Goal: Task Accomplishment & Management: Complete application form

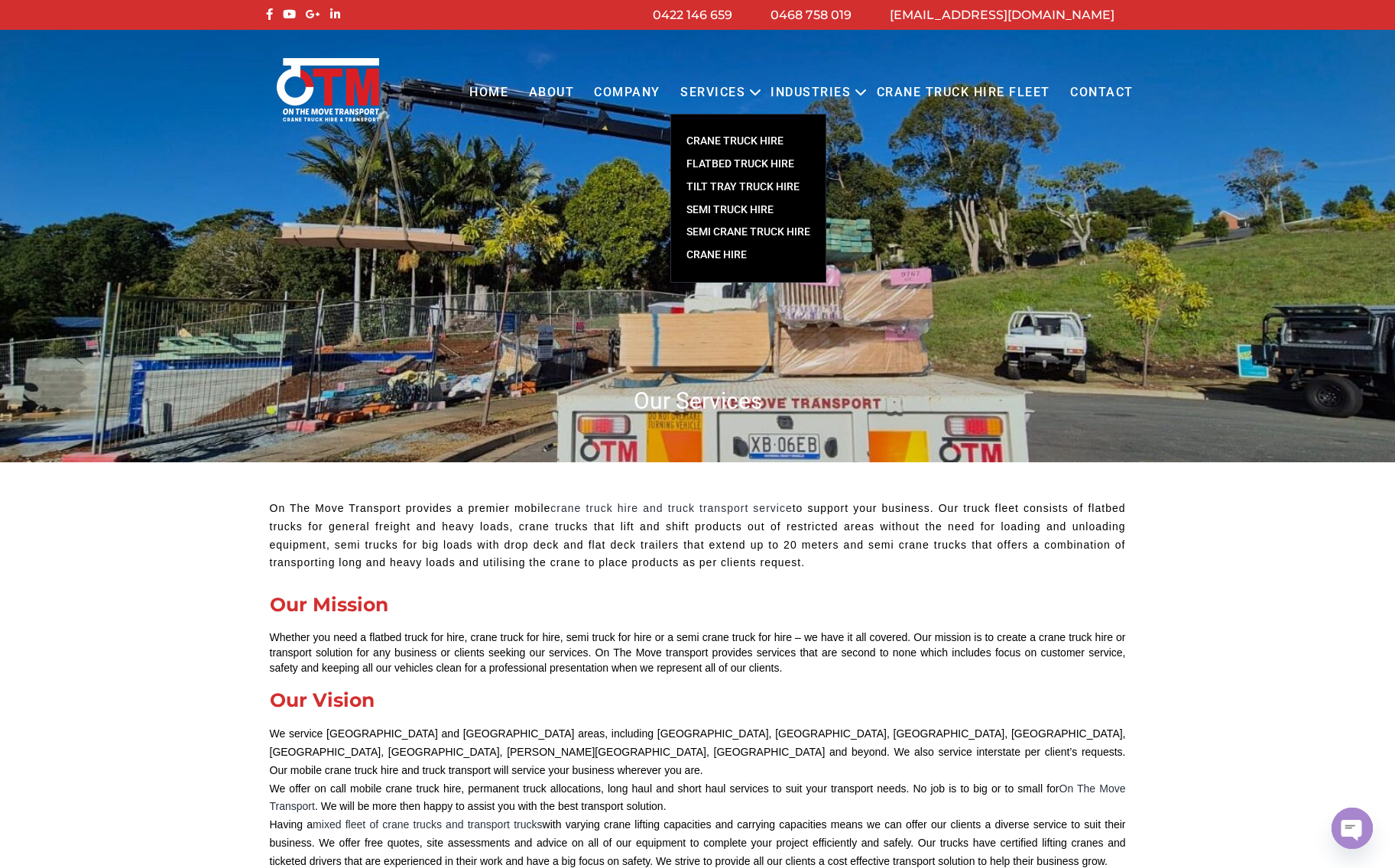
click at [773, 187] on link "TILT TRAY TRUCK HIRE" at bounding box center [748, 187] width 155 height 23
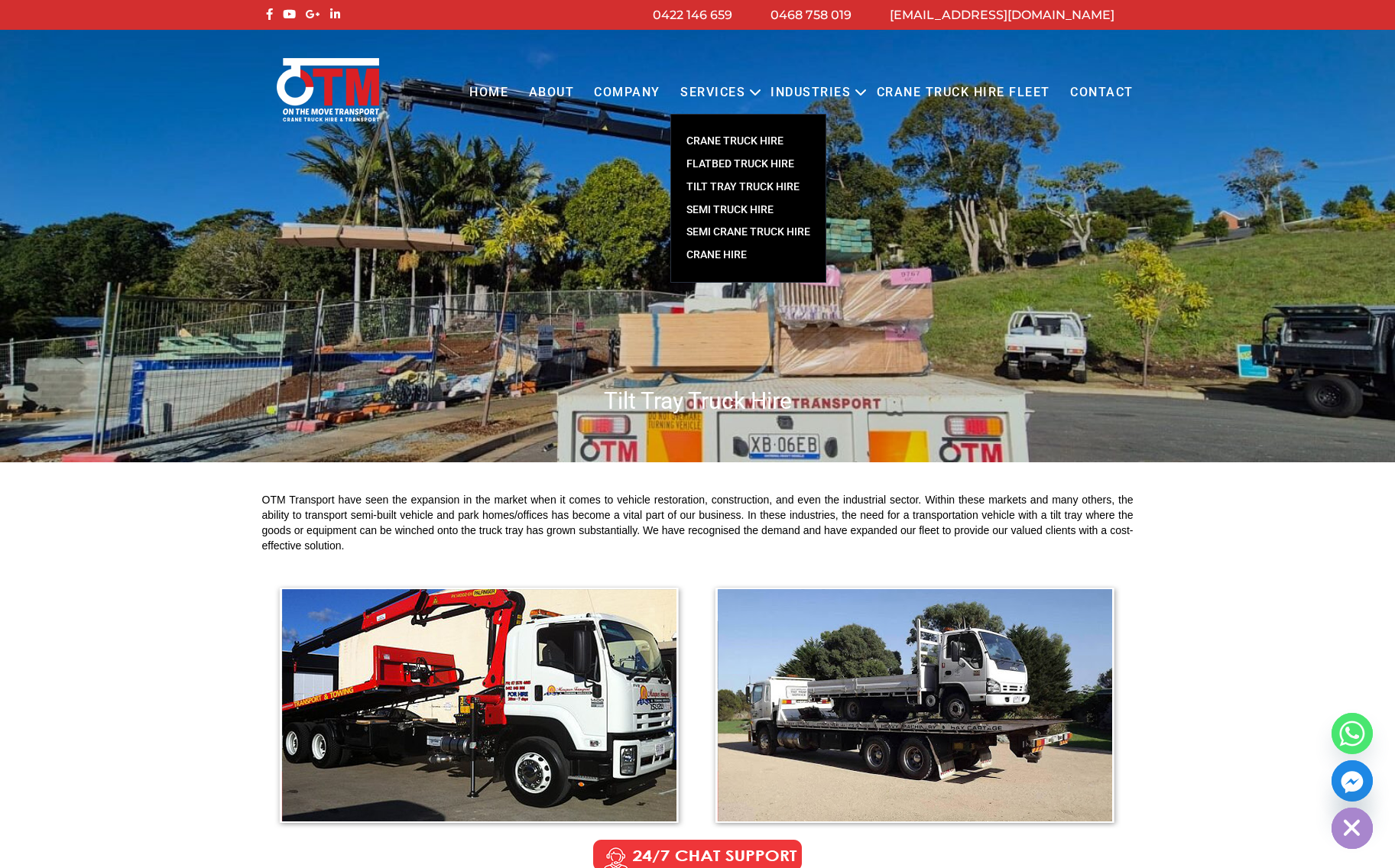
click at [737, 211] on link "SEMI TRUCK HIRE" at bounding box center [748, 210] width 155 height 23
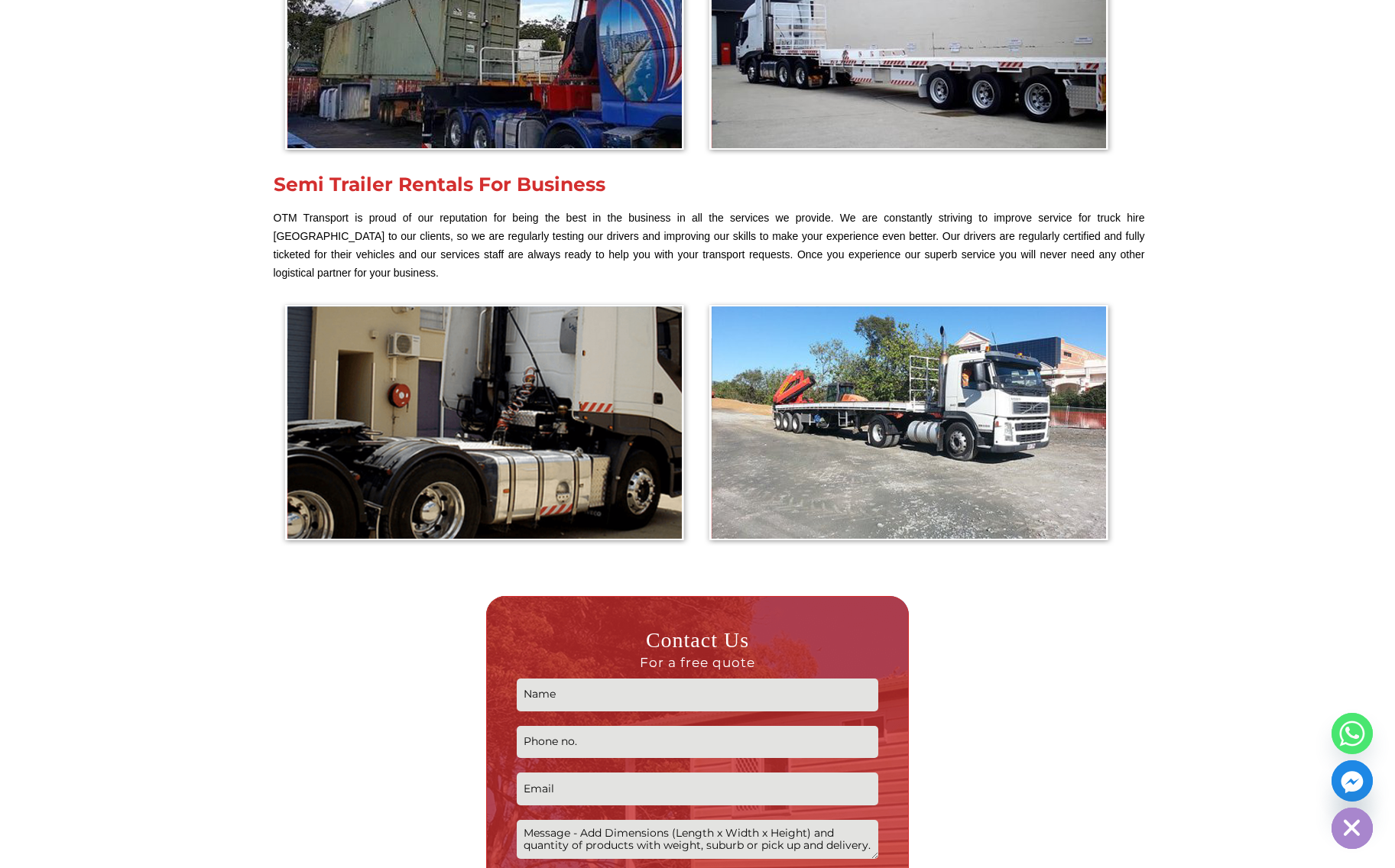
scroll to position [2063, 0]
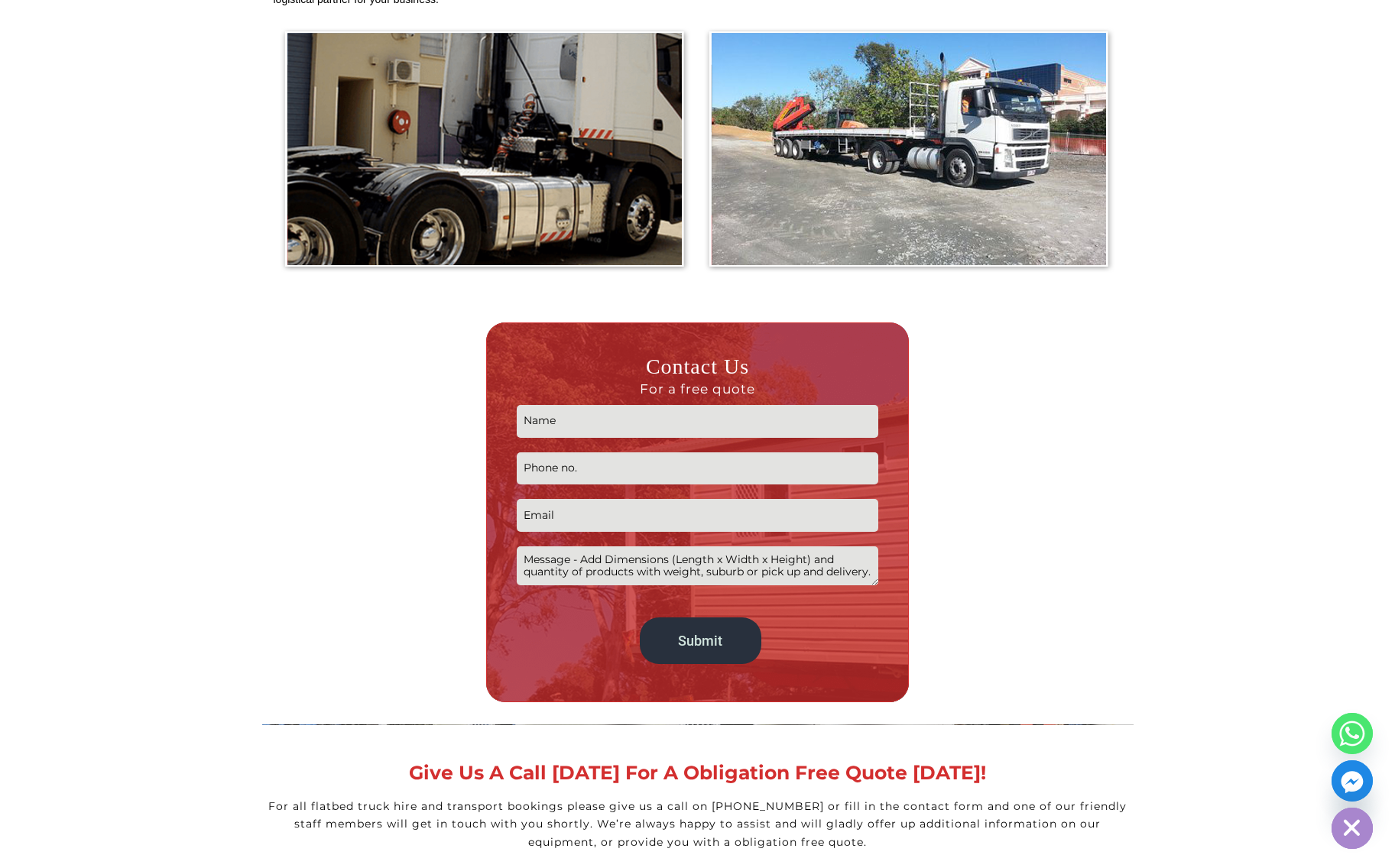
drag, startPoint x: 171, startPoint y: 182, endPoint x: 309, endPoint y: 2, distance: 226.8
click at [171, 179] on section "Our semi trucks are the biggest movers we have in our fleet. Built for the long…" at bounding box center [698, 240] width 1395 height 3683
click at [1288, 416] on section "Our semi trucks are the biggest movers we have in our fleet. Built for the long…" at bounding box center [698, 240] width 1395 height 3683
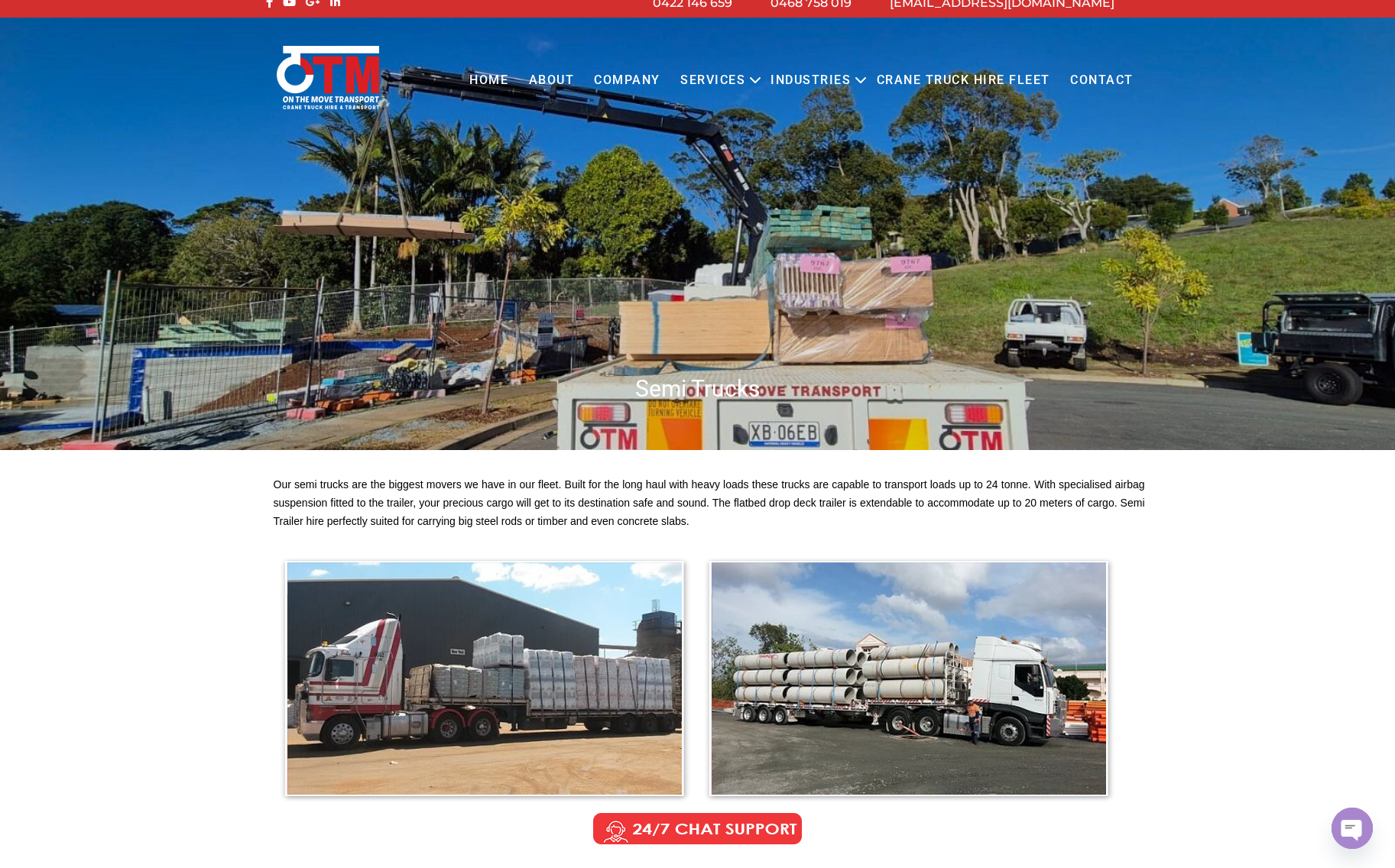
scroll to position [0, 0]
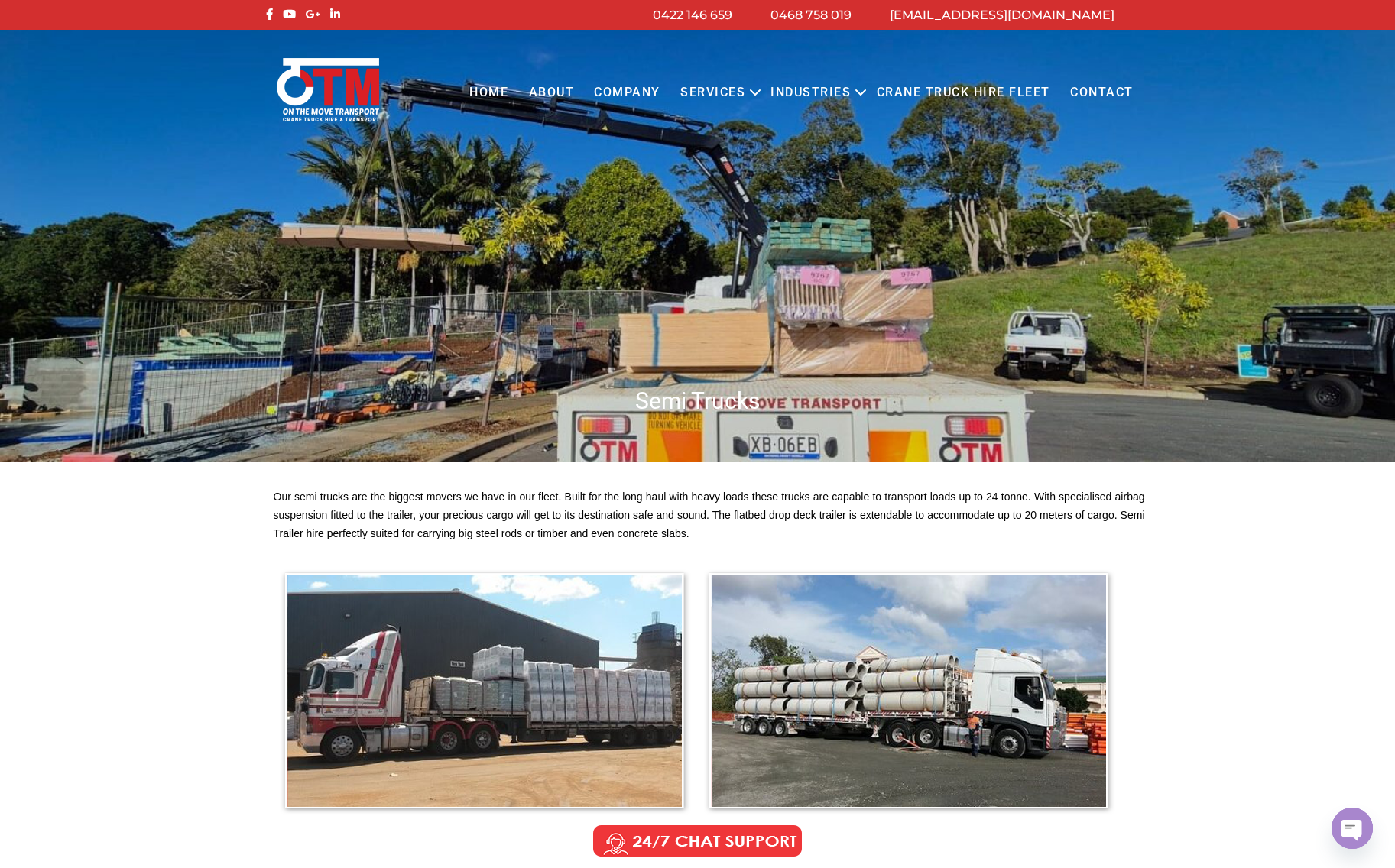
drag, startPoint x: 1215, startPoint y: 544, endPoint x: 1069, endPoint y: 532, distance: 146.5
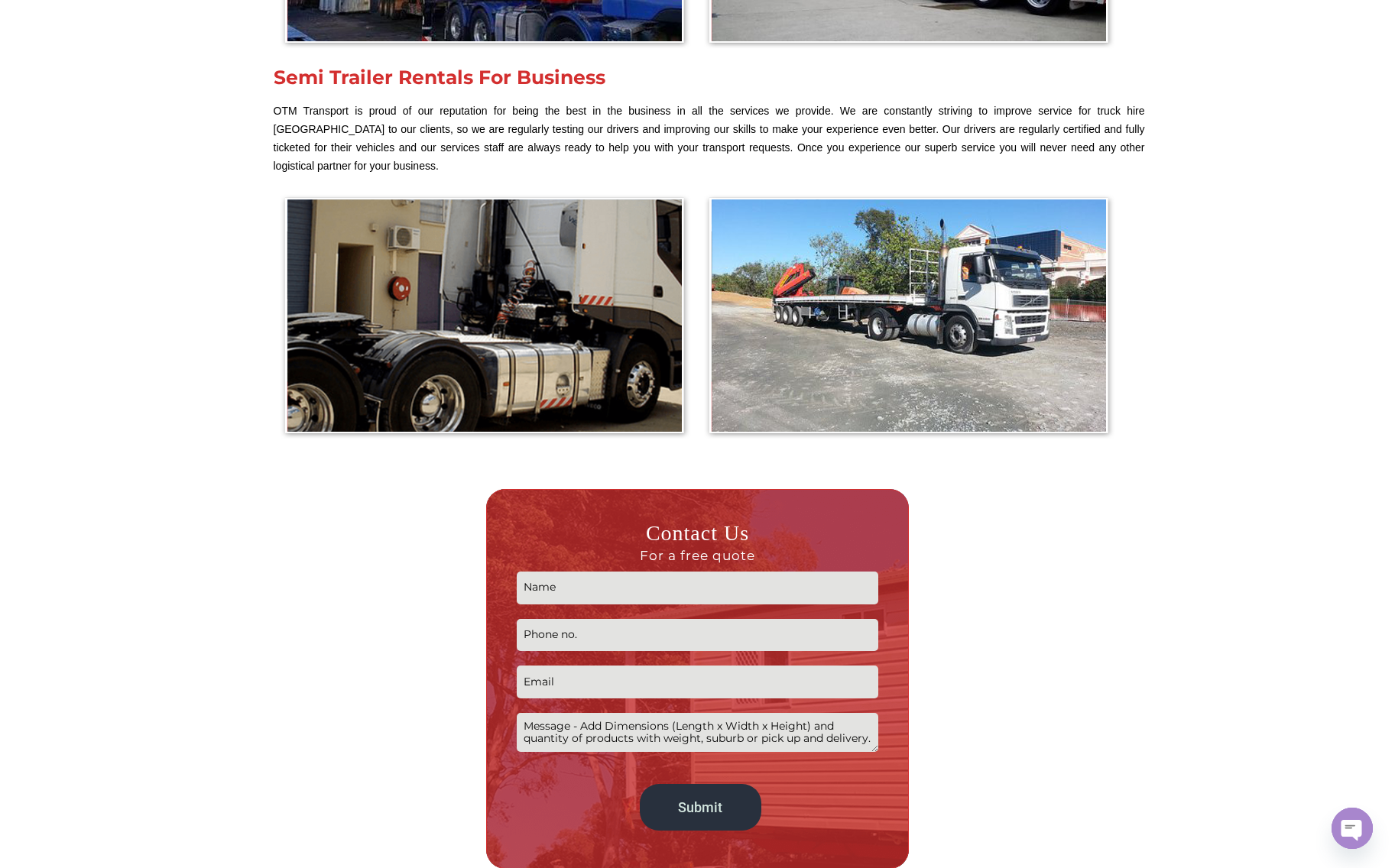
scroll to position [2216, 0]
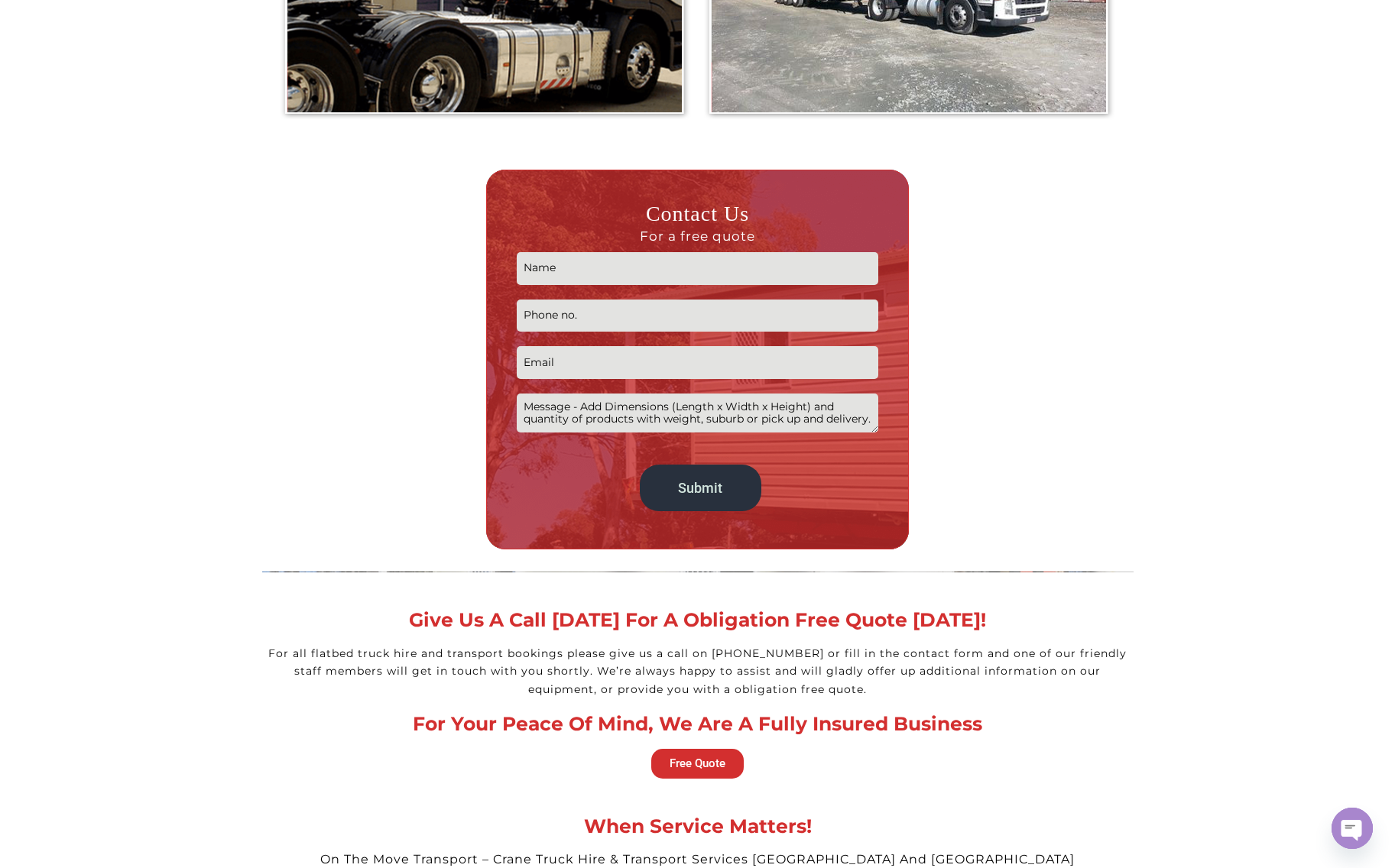
drag, startPoint x: 603, startPoint y: 256, endPoint x: 623, endPoint y: 256, distance: 20.0
click at [605, 256] on input "Contact form" at bounding box center [697, 268] width 362 height 33
type input "Lance"
type input "0404029988"
type input "lance.jia@sjgrp.com.au"
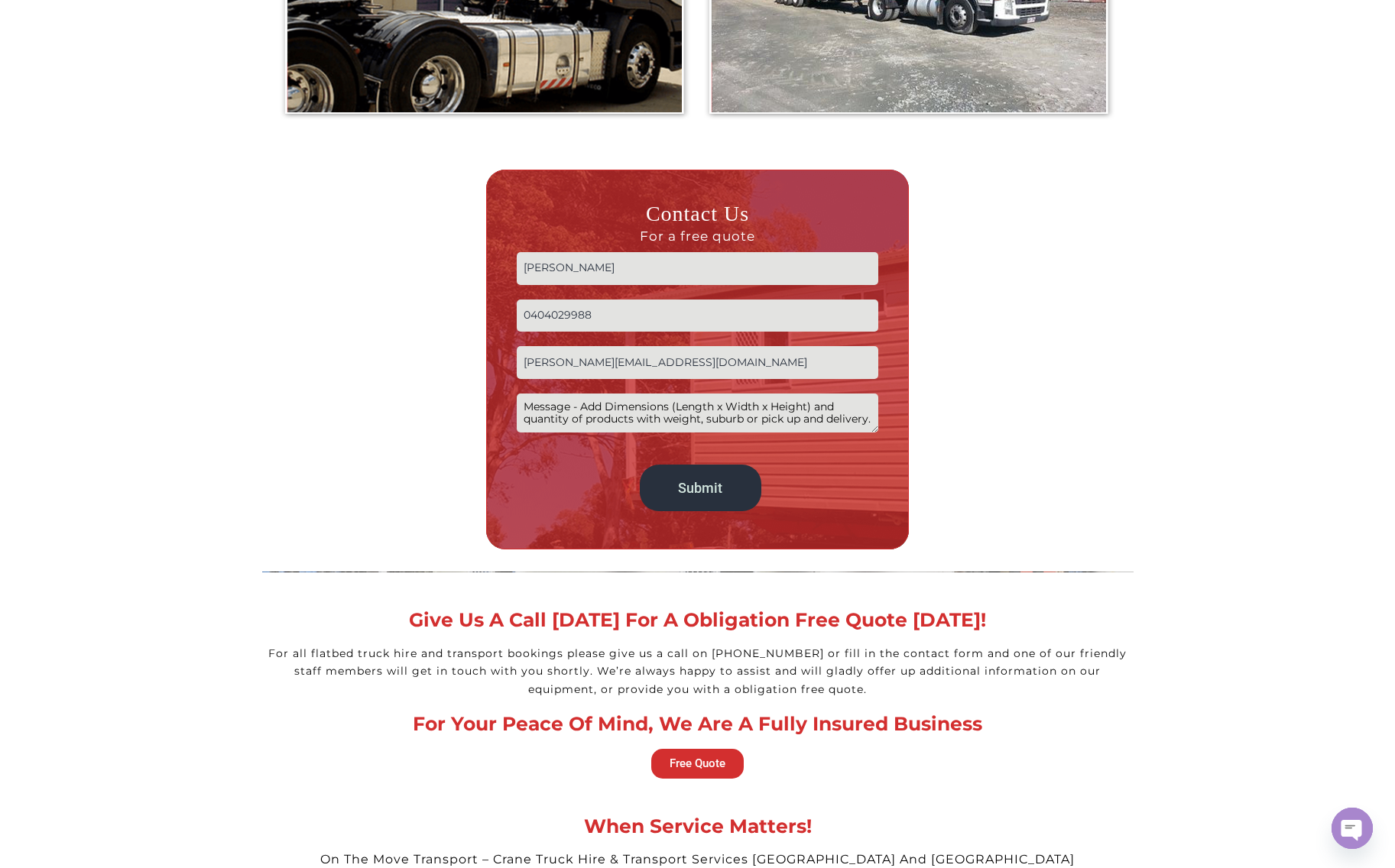
click at [751, 396] on textarea "Contact form" at bounding box center [697, 413] width 362 height 39
type textarea "4"
click at [550, 407] on textarea "4 stilages (windows); 3080Lx1120Wx2480H; 2480Lx1120Wx2190H; 3330Lx850Wx2190H; 1…" at bounding box center [697, 413] width 362 height 39
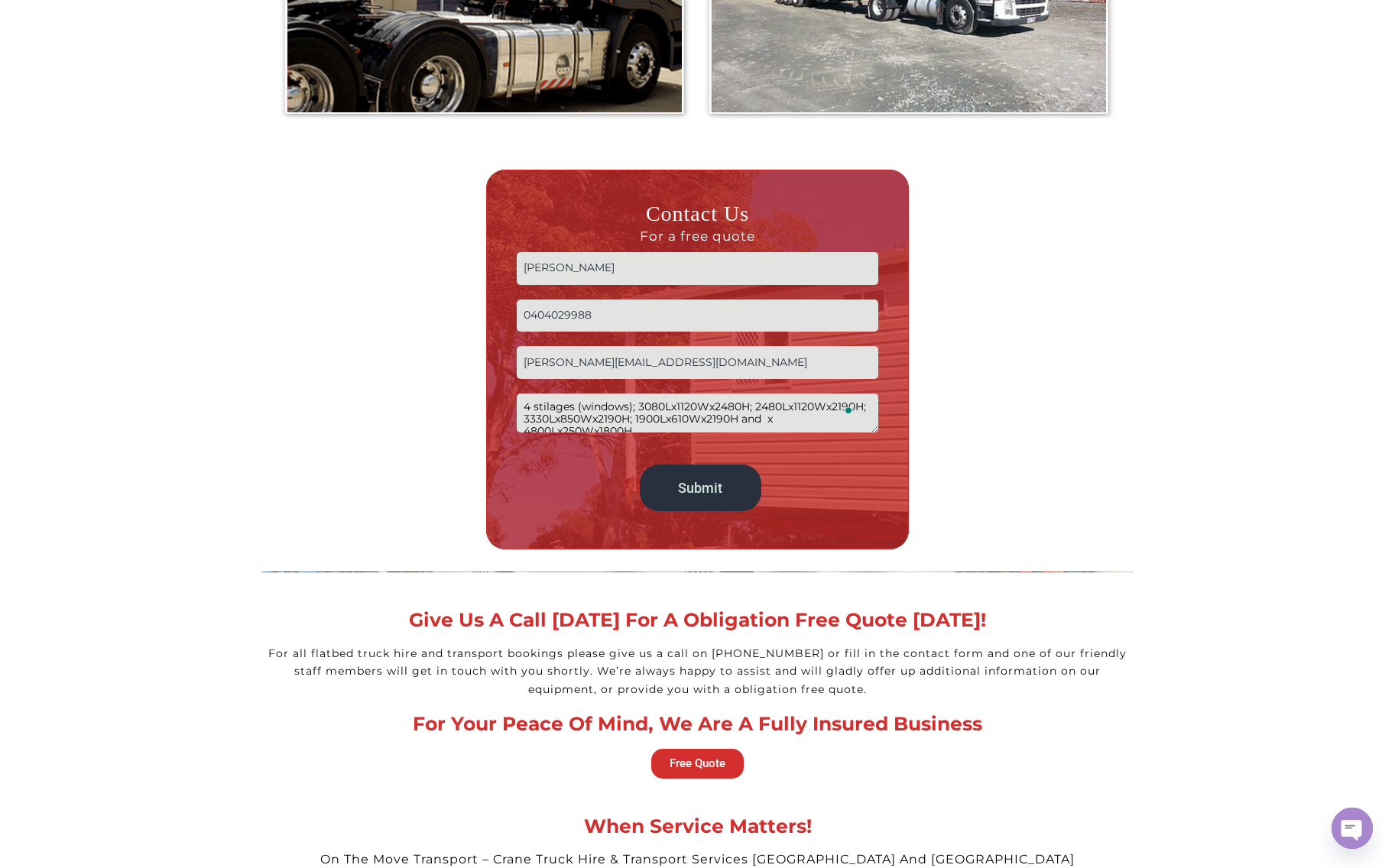
drag, startPoint x: 530, startPoint y: 377, endPoint x: 521, endPoint y: 379, distance: 9.2
click at [521, 393] on textarea "4 stilages (windows); 3080Lx1120Wx2480H; 2480Lx1120Wx2190H; 3330Lx850Wx2190H; 1…" at bounding box center [697, 413] width 362 height 39
click at [748, 402] on textarea "5 stilages (windows); 3080Lx1120Wx2480H; 2480Lx1120Wx2190H; 3330Lx850Wx2190H; 1…" at bounding box center [697, 413] width 362 height 39
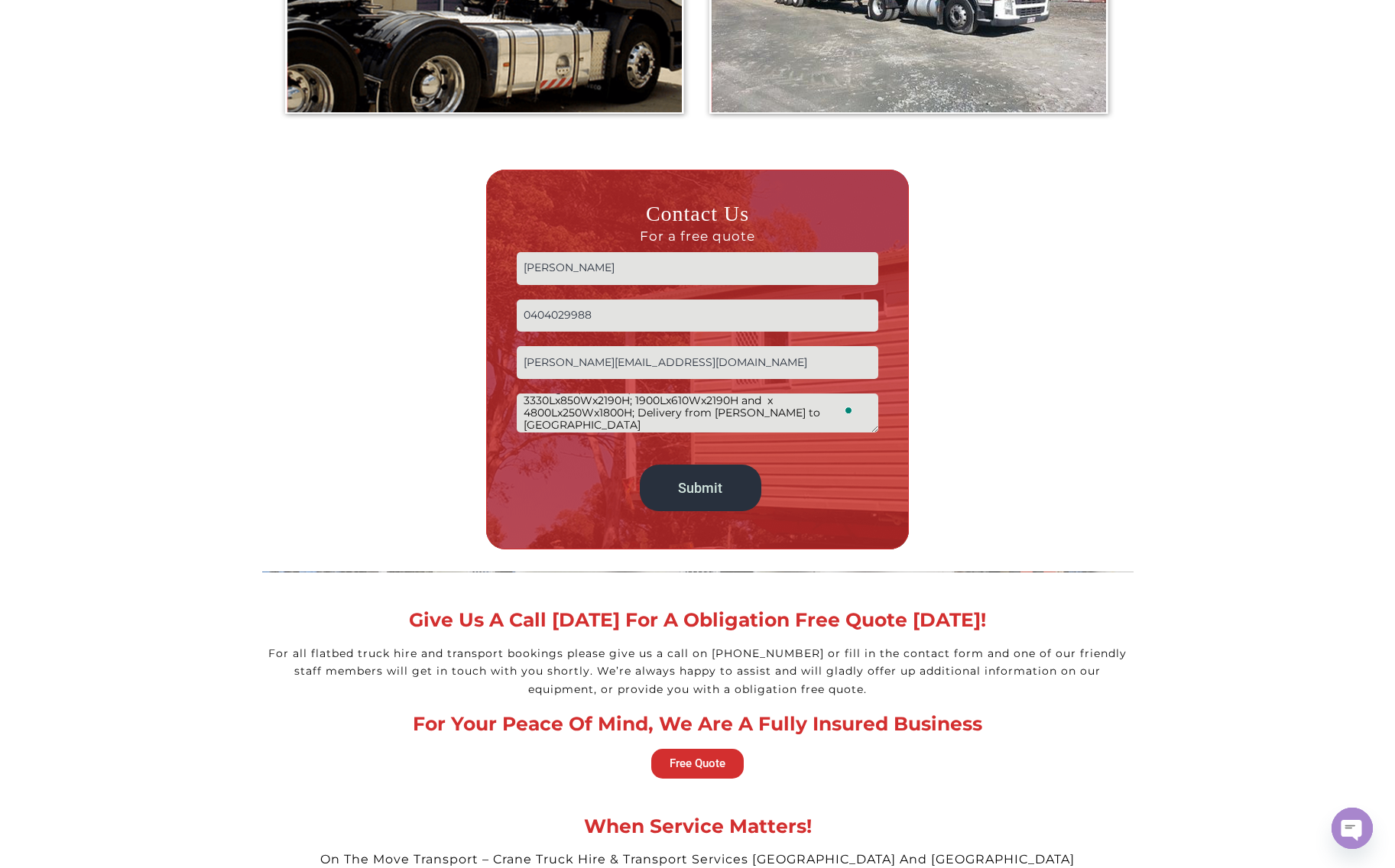
click at [812, 399] on textarea "5 stilages (windows); 3080Lx1120Wx2480H; 2480Lx1120Wx2190H; 3330Lx850Wx2190H; 1…" at bounding box center [697, 413] width 362 height 39
click at [681, 413] on textarea "5 stilages (windows); 3080Lx1120Wx2480H; 2480Lx1120Wx2190H; 3330Lx850Wx2190H; 1…" at bounding box center [697, 413] width 362 height 39
type textarea "5 stilages (windows); 3080Lx1120Wx2480H; 2480Lx1120Wx2190H; 3330Lx850Wx2190H; 1…"
click at [712, 472] on input "Submit" at bounding box center [700, 488] width 121 height 47
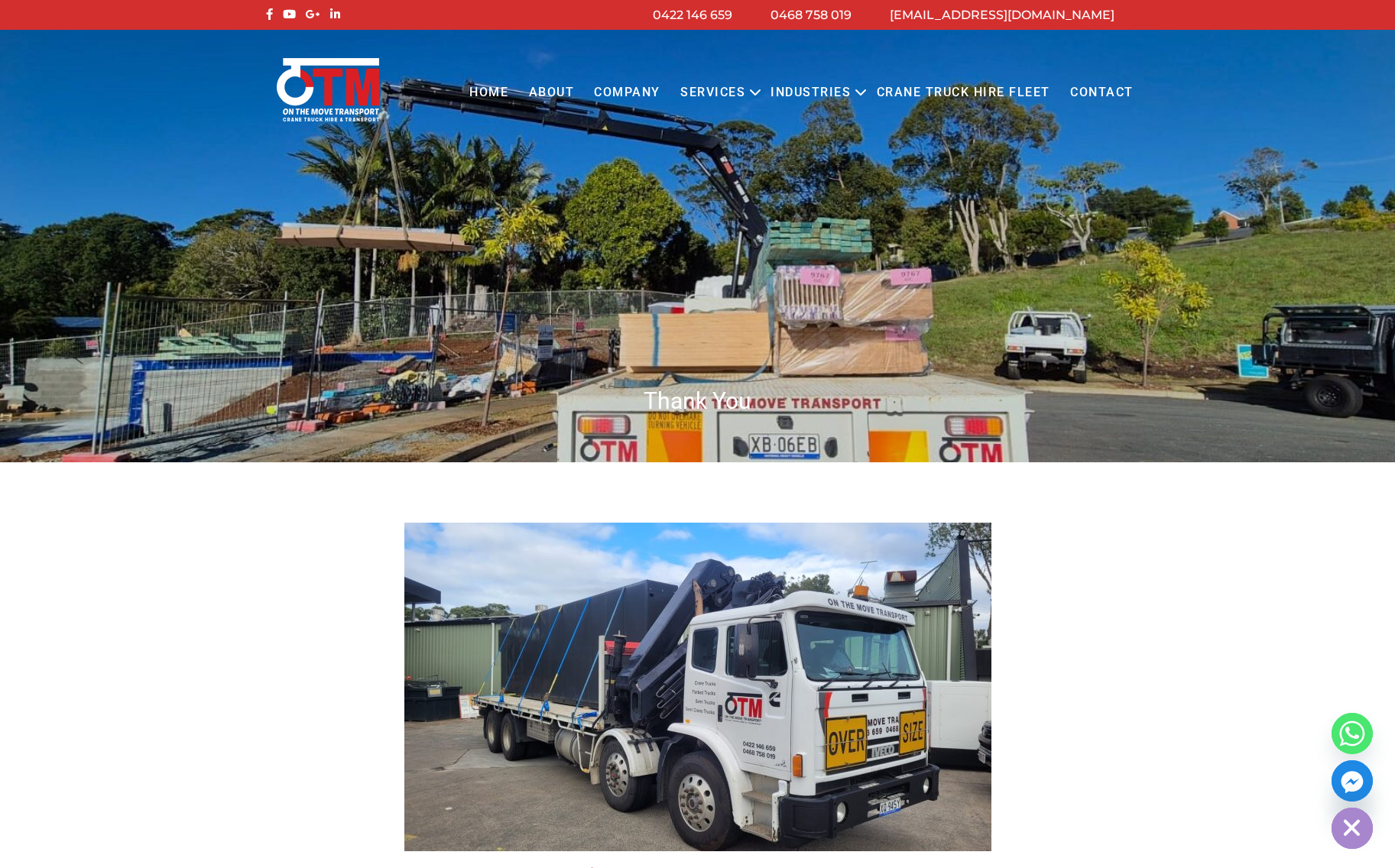
click at [1167, 601] on section "We Will Get Back to You Soon. Have a nice day!" at bounding box center [698, 717] width 1395 height 512
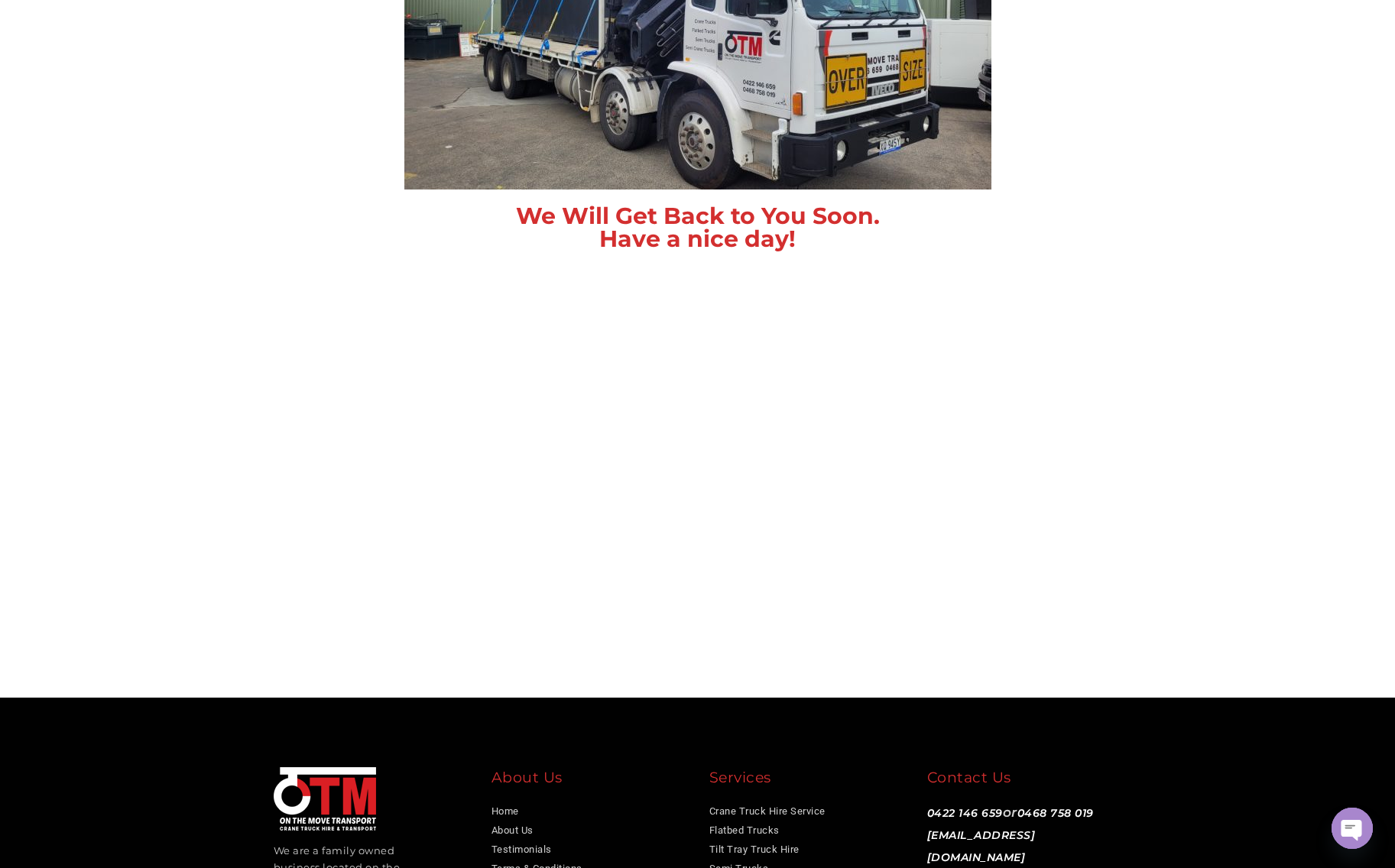
scroll to position [459, 0]
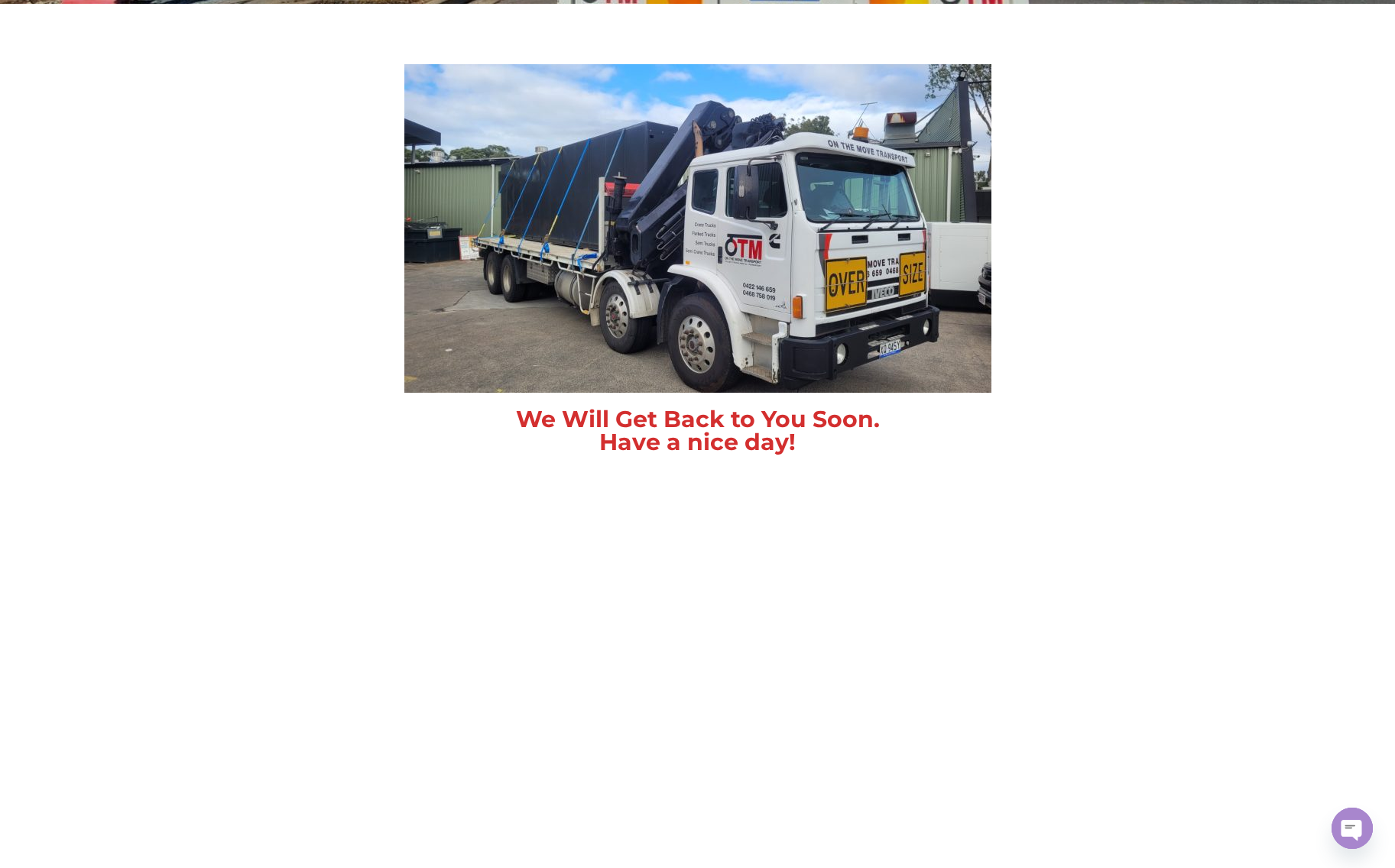
click at [1196, 353] on section "We Will Get Back to You Soon. Have a nice day!" at bounding box center [698, 258] width 1395 height 512
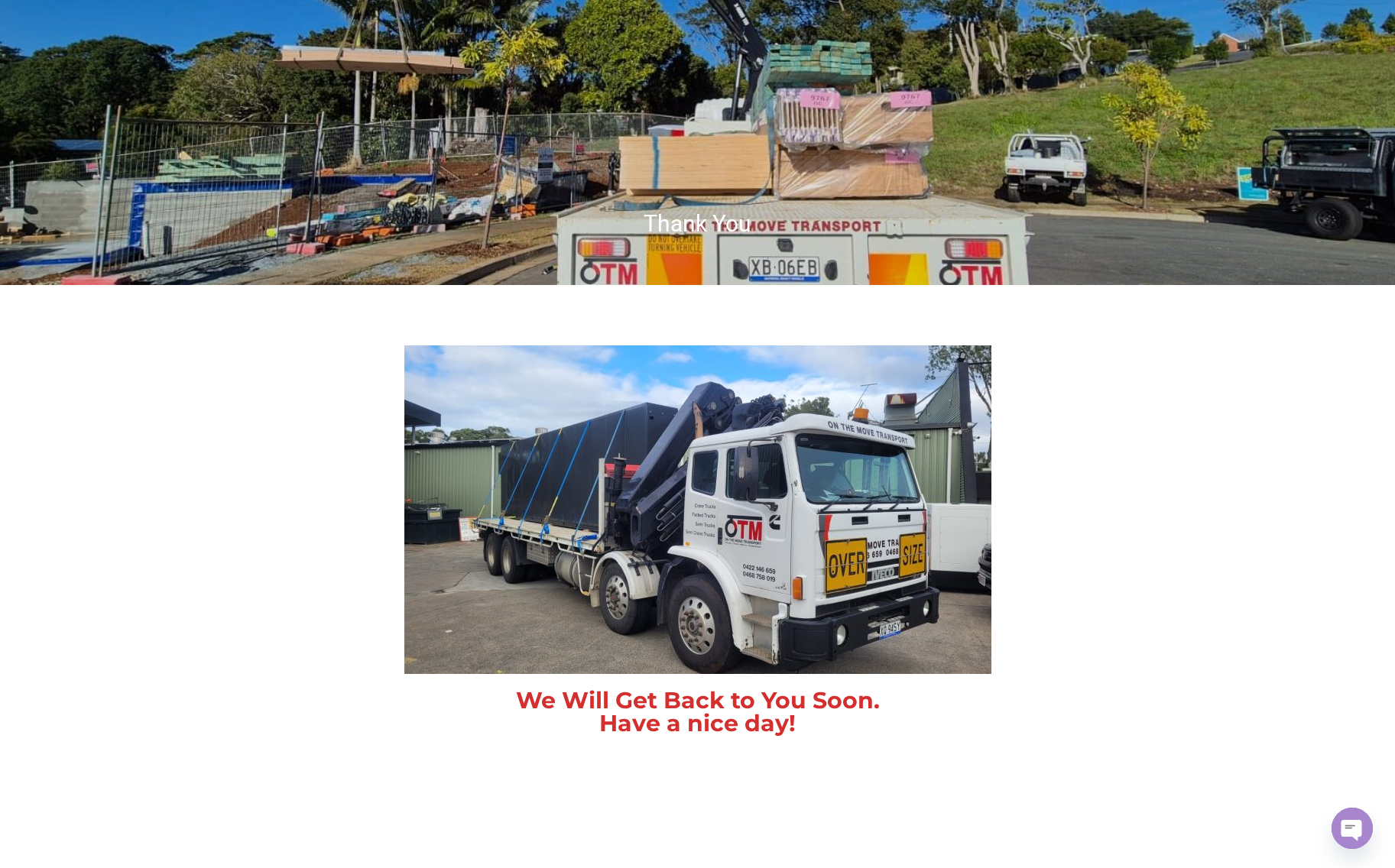
scroll to position [0, 0]
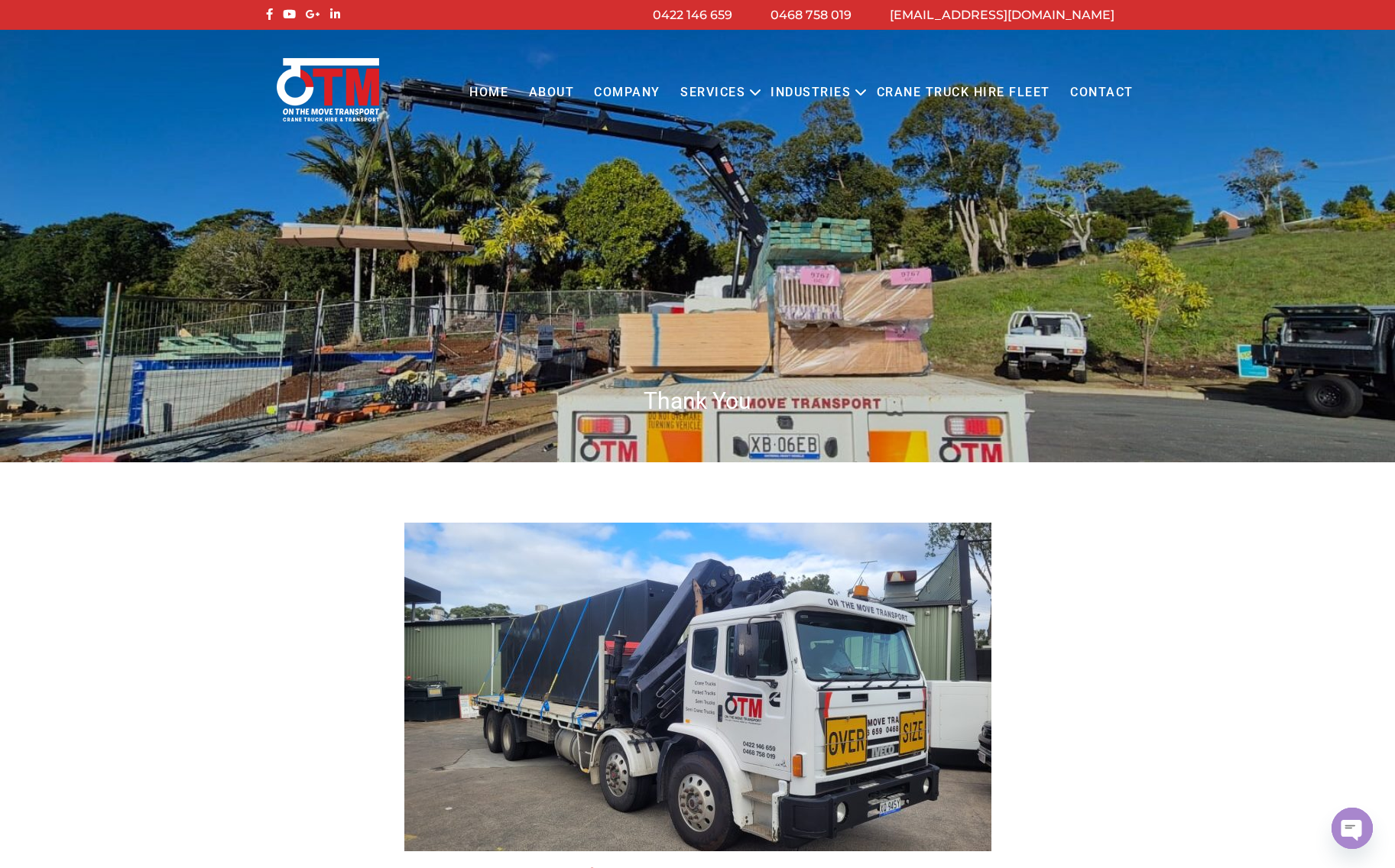
click at [1188, 545] on section "We Will Get Back to You Soon. Have a nice day!" at bounding box center [698, 717] width 1395 height 512
